Goal: Transaction & Acquisition: Purchase product/service

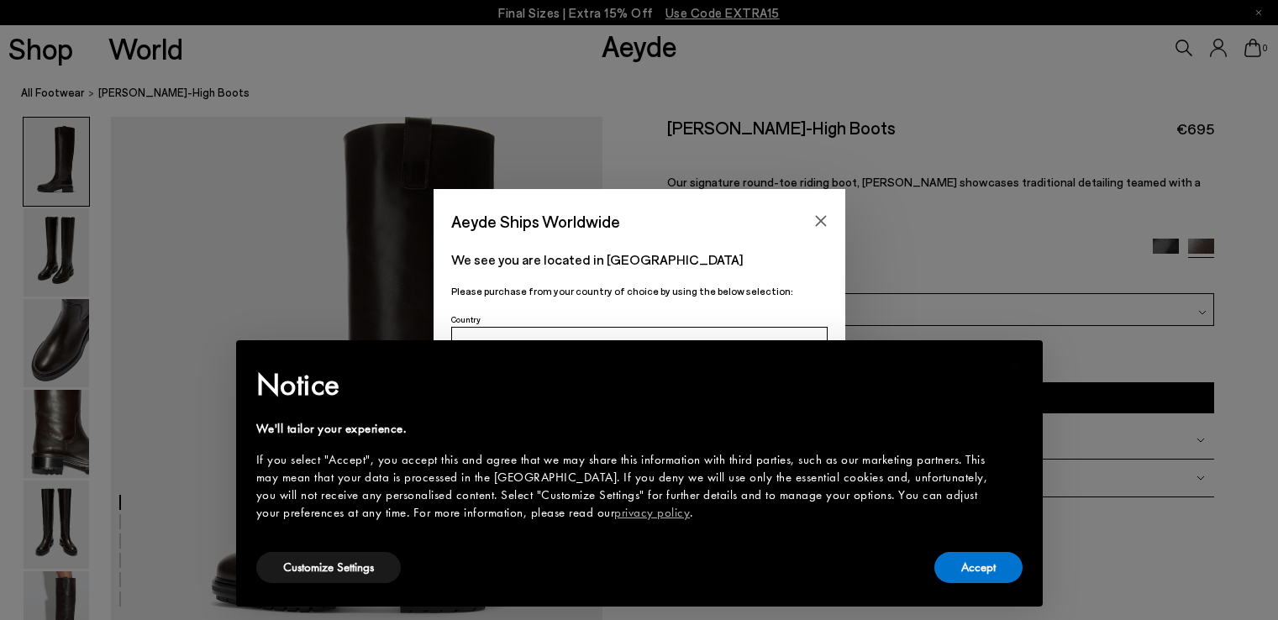
click at [815, 216] on icon "Close" at bounding box center [820, 221] width 11 height 11
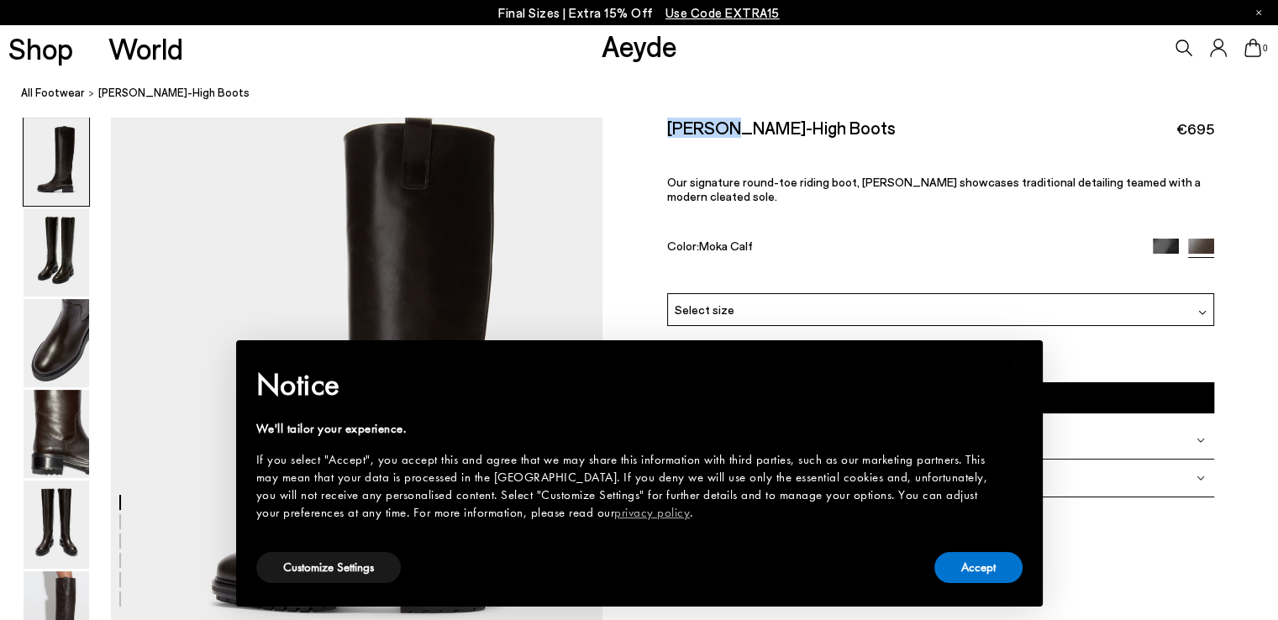
drag, startPoint x: 669, startPoint y: 129, endPoint x: 723, endPoint y: 129, distance: 53.8
click at [723, 129] on h2 "[PERSON_NAME]-High Boots" at bounding box center [781, 127] width 229 height 21
click at [969, 576] on button "Accept" at bounding box center [978, 567] width 88 height 31
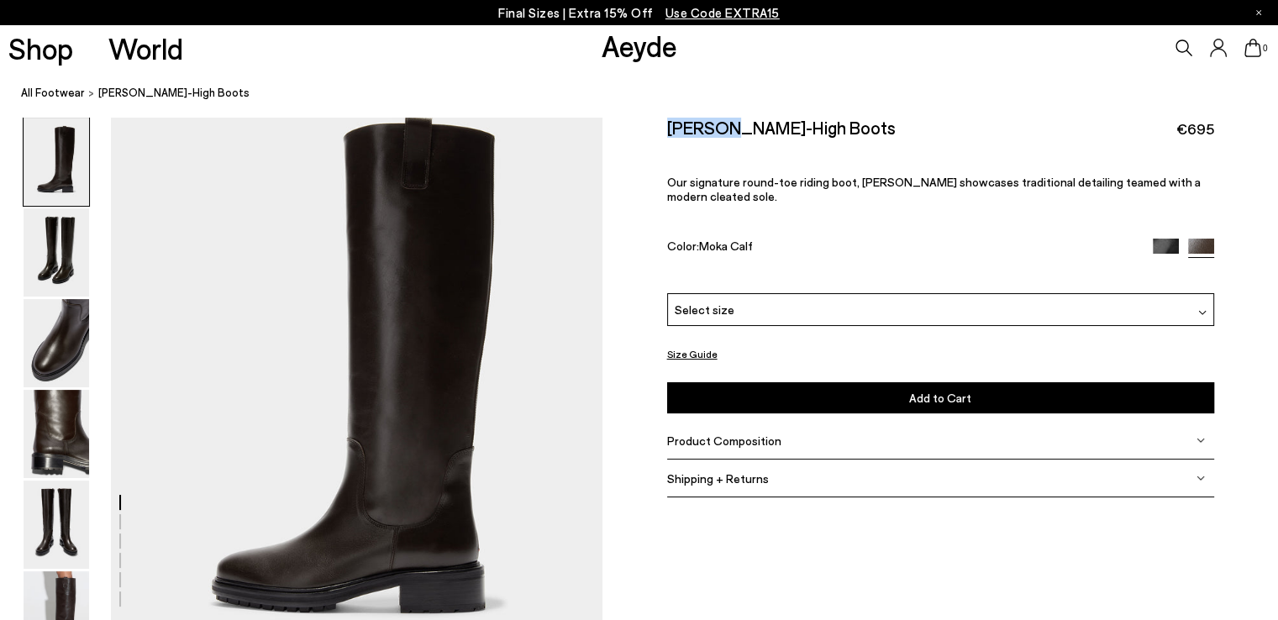
click at [681, 135] on h2 "[PERSON_NAME]-High Boots" at bounding box center [781, 127] width 229 height 21
drag, startPoint x: 662, startPoint y: 132, endPoint x: 844, endPoint y: 134, distance: 181.5
click at [845, 134] on div "Size Guide Shoes Belt Our shoes come in European sizing. The easiest way to mea…" at bounding box center [939, 316] width 675 height 399
copy h2 "[PERSON_NAME]-High Boots"
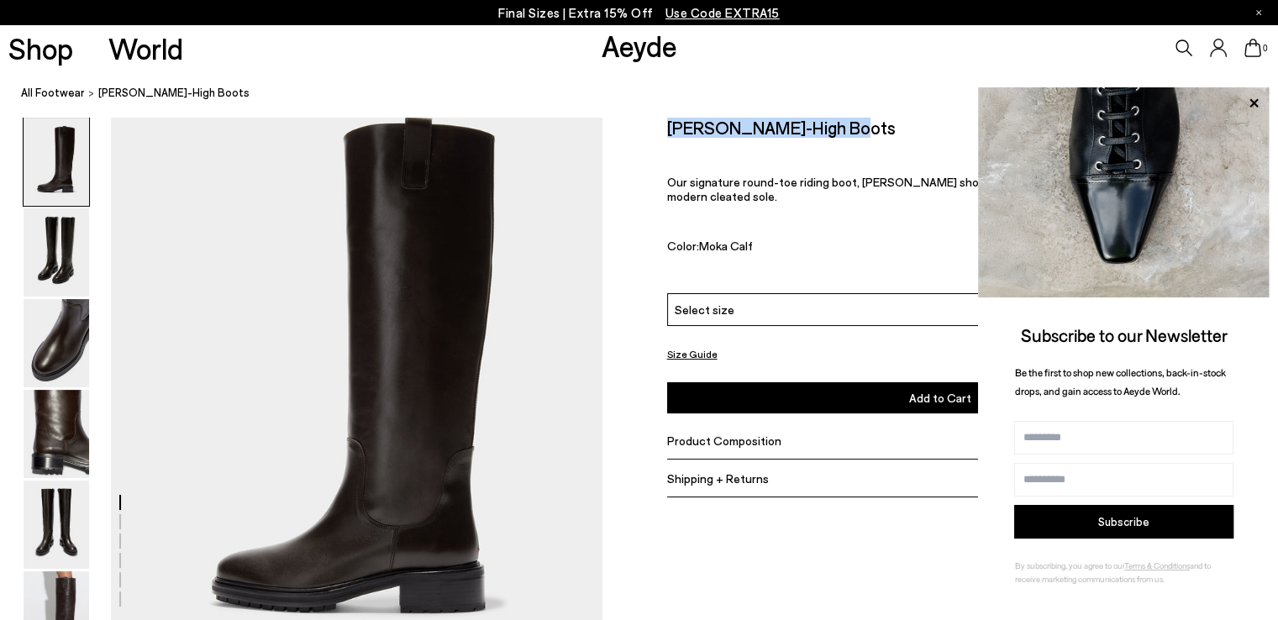
drag, startPoint x: 665, startPoint y: 123, endPoint x: 854, endPoint y: 130, distance: 188.3
click at [856, 130] on div "Size Guide Shoes Belt Our shoes come in European sizing. The easiest way to mea…" at bounding box center [939, 316] width 675 height 399
copy h2 "[PERSON_NAME]-High Boots"
